Goal: Transaction & Acquisition: Purchase product/service

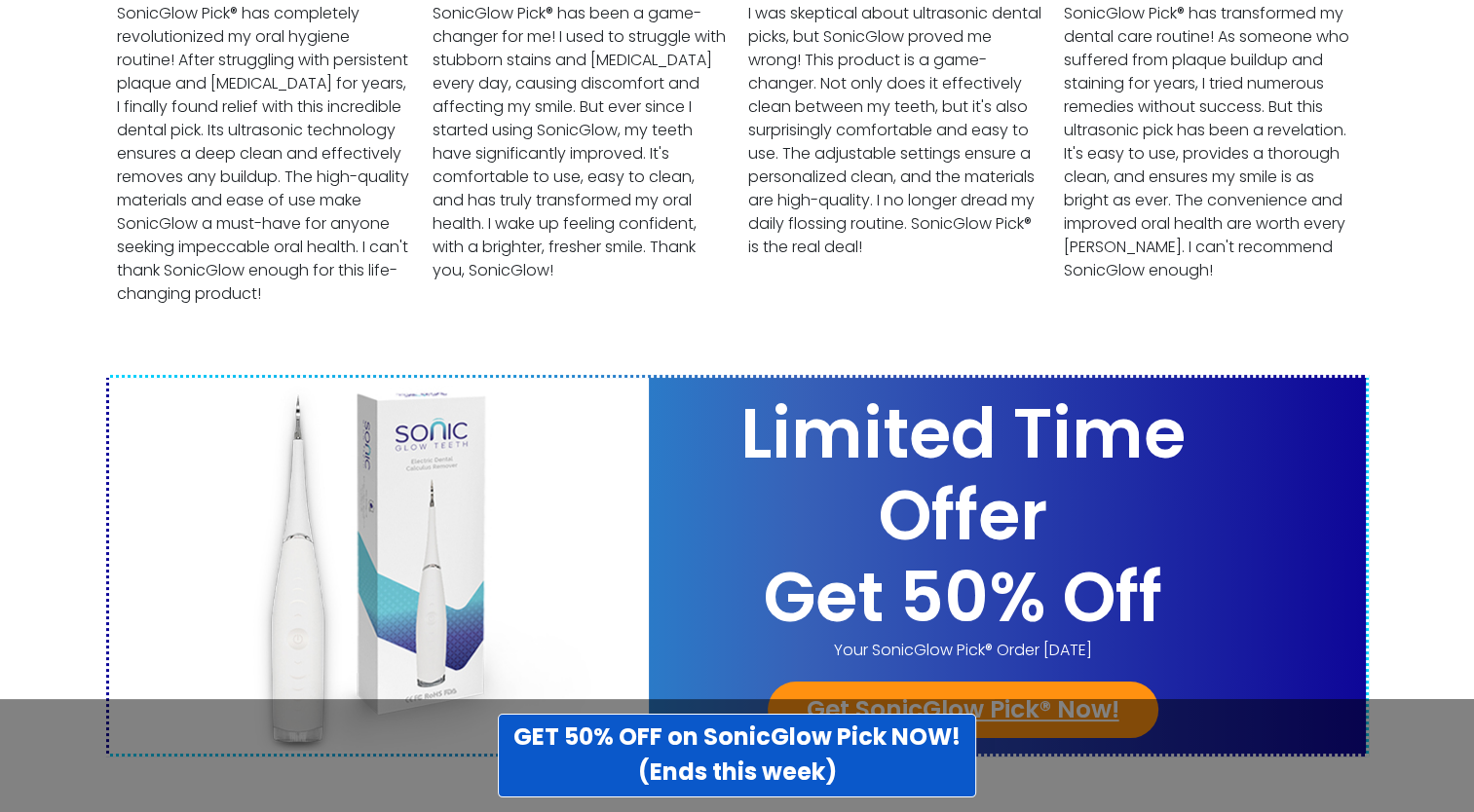
scroll to position [7655, 0]
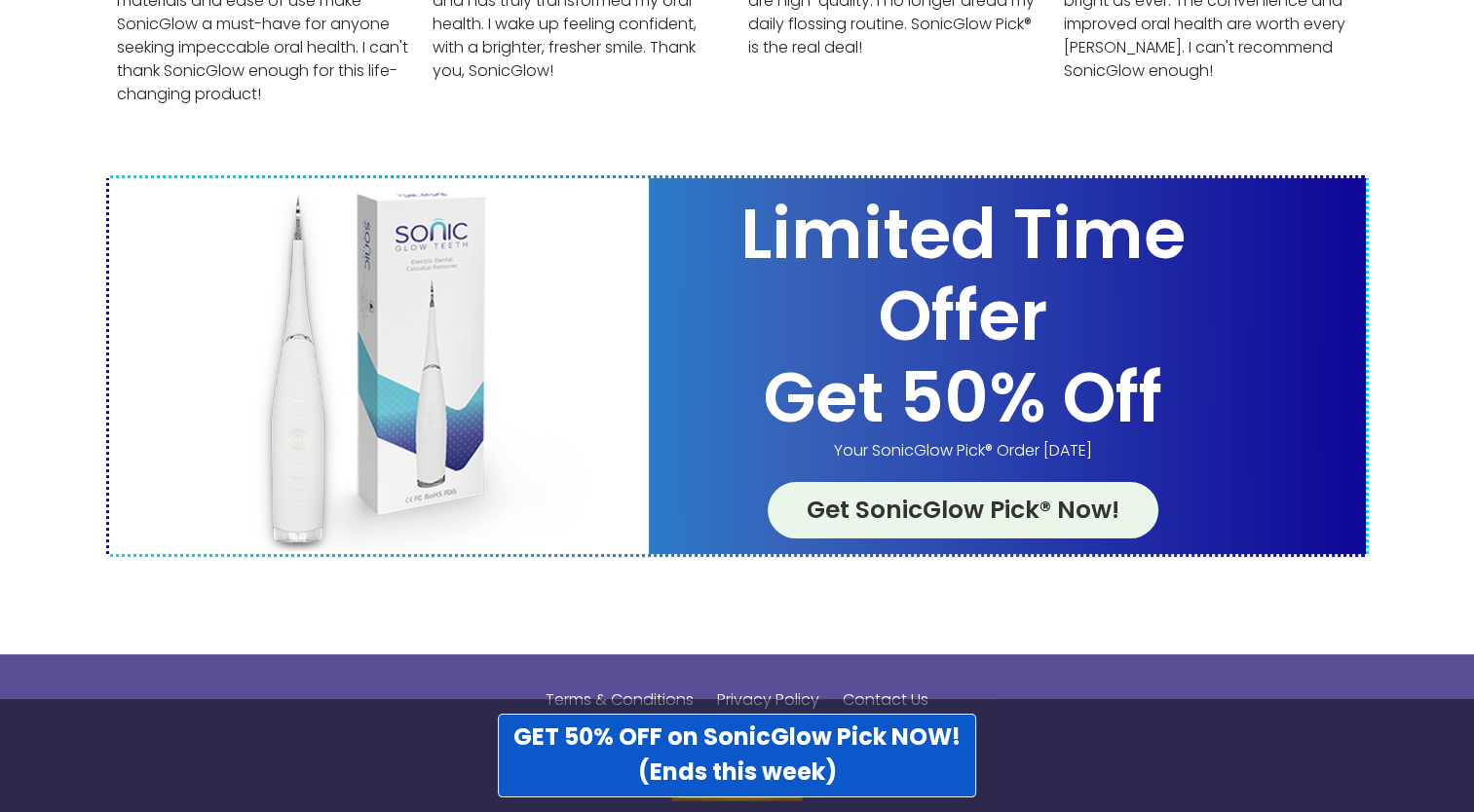
click at [1057, 483] on link "Get SonicGlow Pick® Now!" at bounding box center [962, 510] width 391 height 57
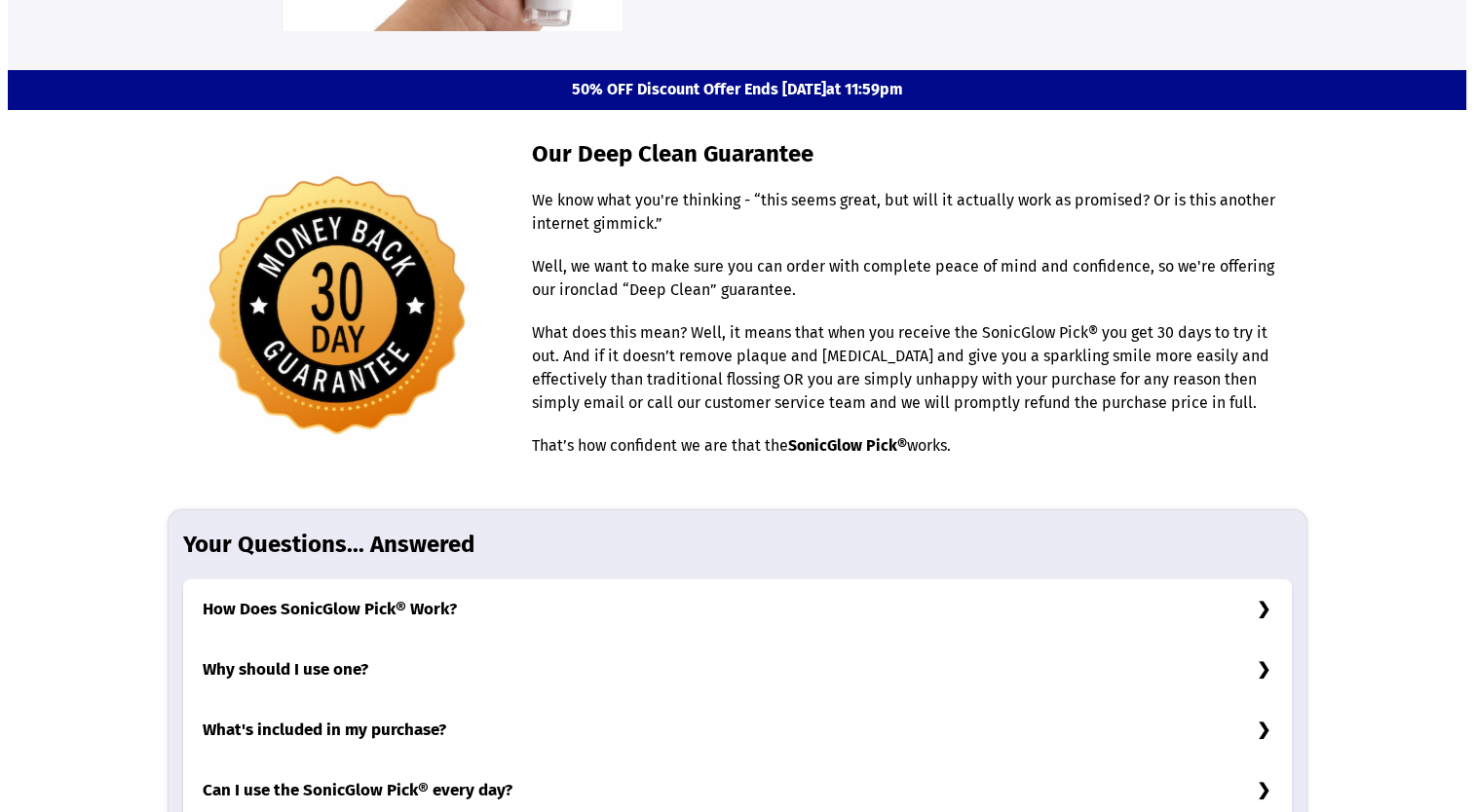
scroll to position [5926, 0]
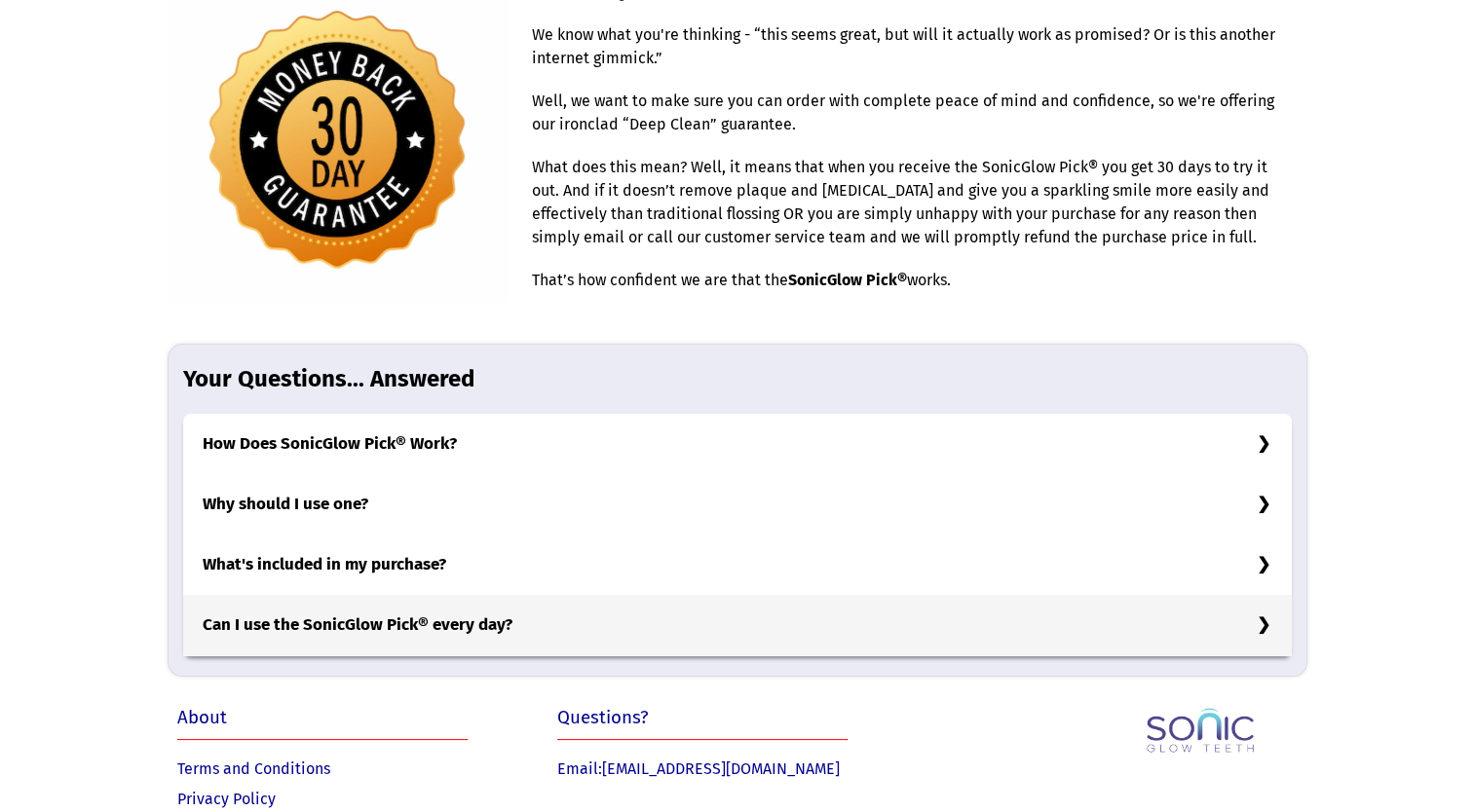
click at [1263, 595] on h3 "Can I use the SonicGlow Pick® every day?" at bounding box center [737, 625] width 1109 height 61
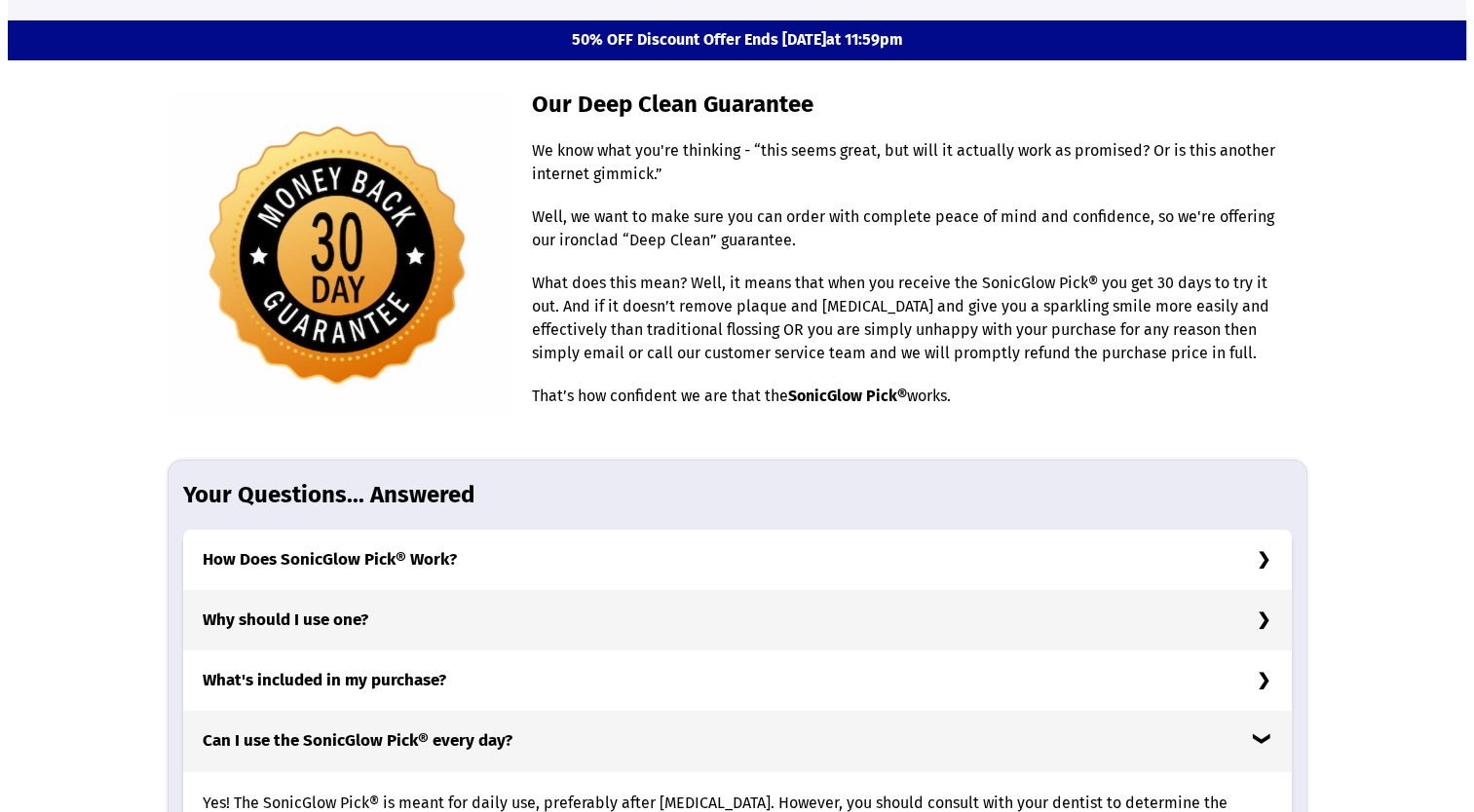
scroll to position [5446, 0]
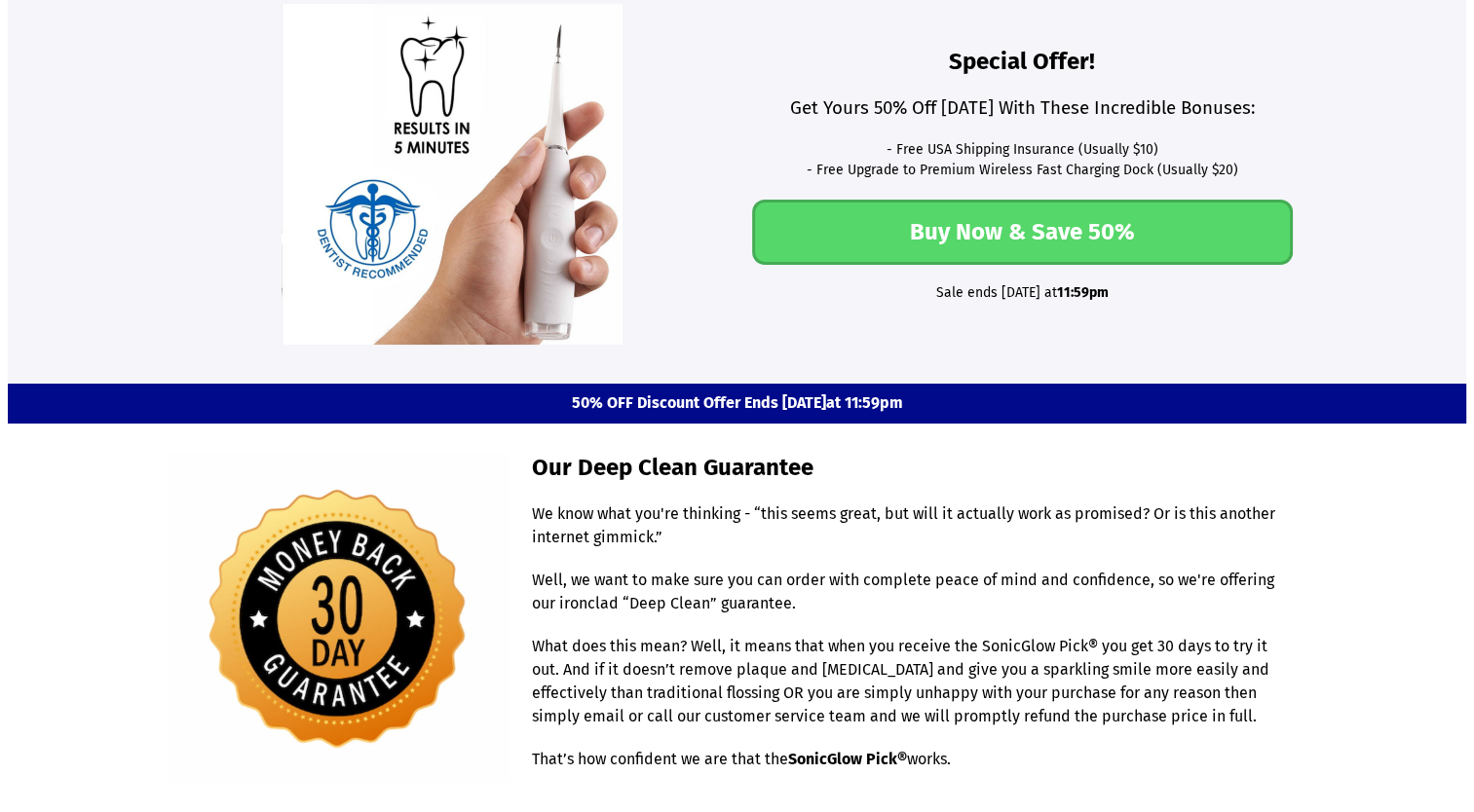
click at [1197, 200] on link "Buy Now & Save 50%" at bounding box center [1022, 233] width 540 height 66
